Goal: Navigation & Orientation: Find specific page/section

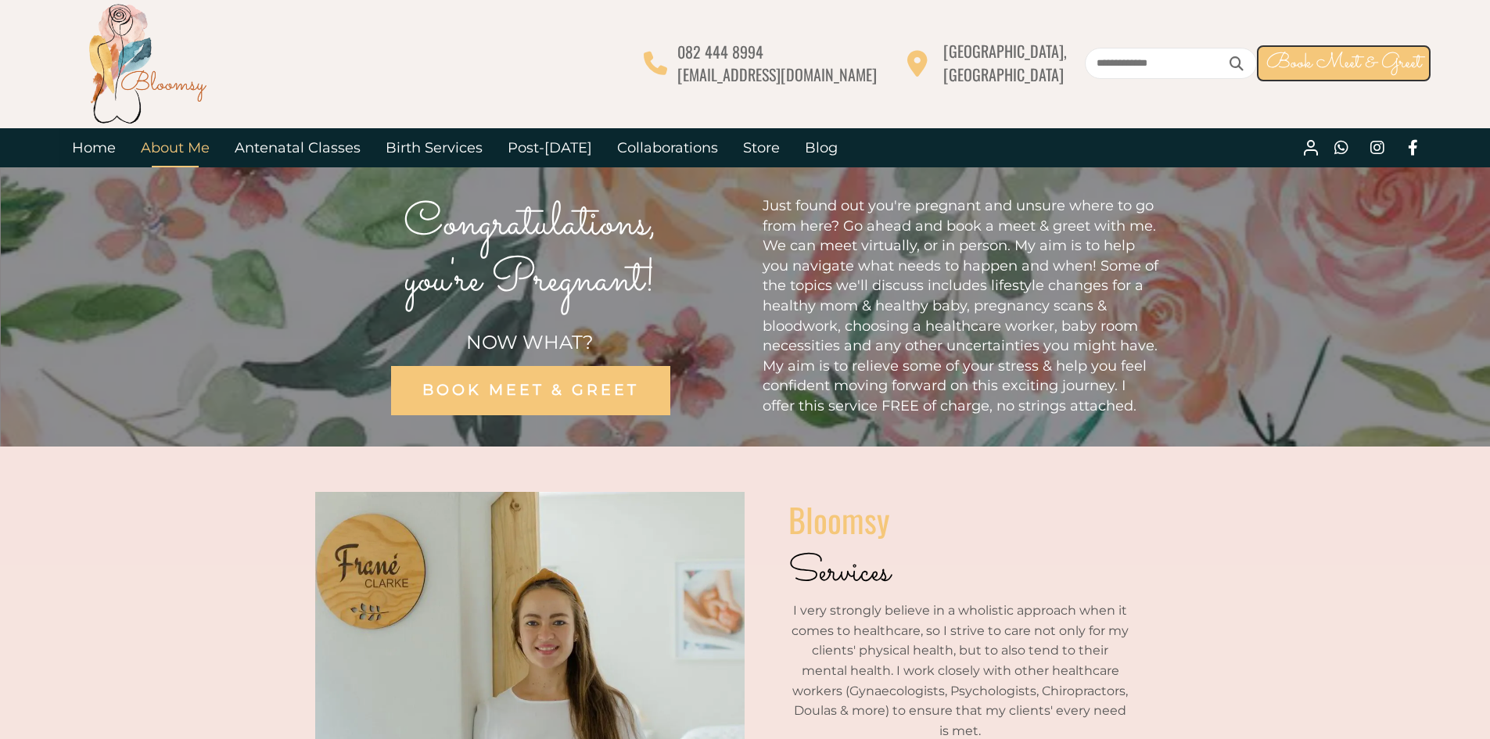
click at [164, 152] on link "About Me" at bounding box center [175, 147] width 94 height 39
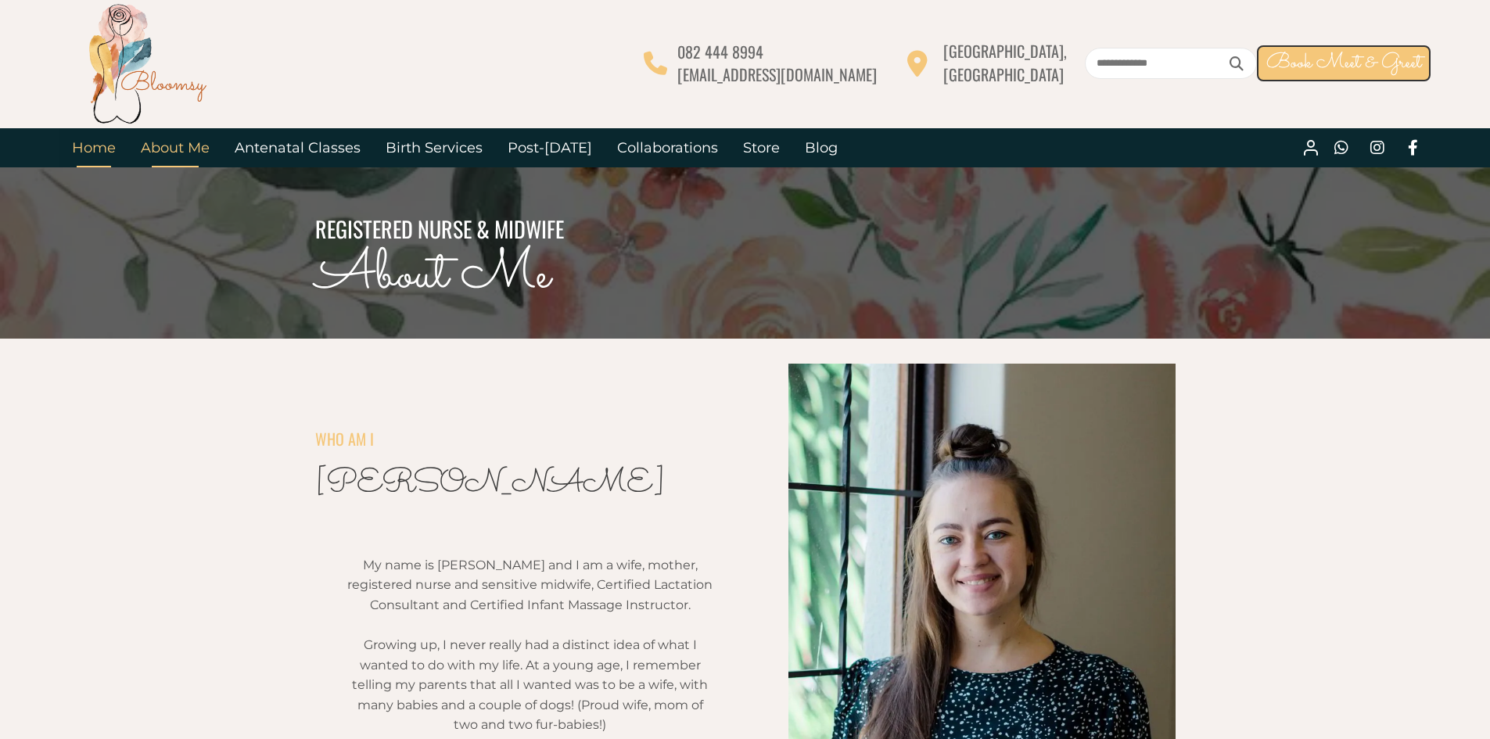
click at [91, 141] on link "Home" at bounding box center [93, 147] width 69 height 39
